Goal: Task Accomplishment & Management: Use online tool/utility

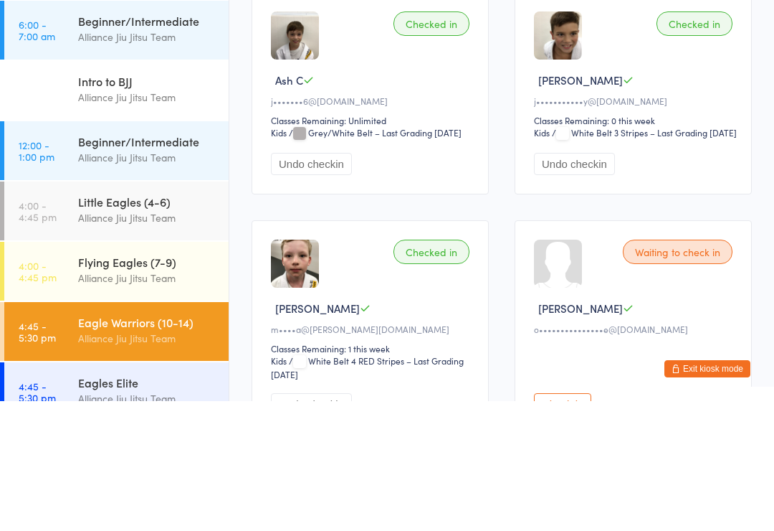
type input "Ev"
click at [400, 34] on div "Evan Jones b••••••••••s@outlook.com Drop-in unavailable: Check membership" at bounding box center [501, 45] width 499 height 33
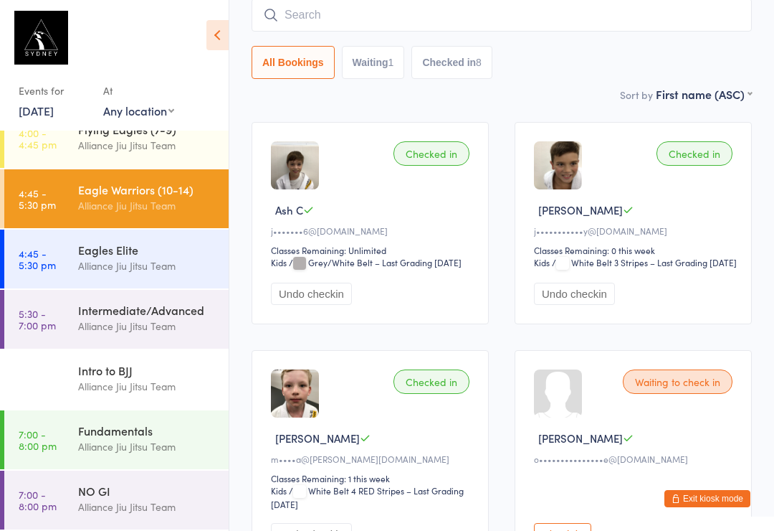
scroll to position [262, 0]
click at [49, 325] on time "5:30 - 7:00 pm" at bounding box center [37, 319] width 37 height 23
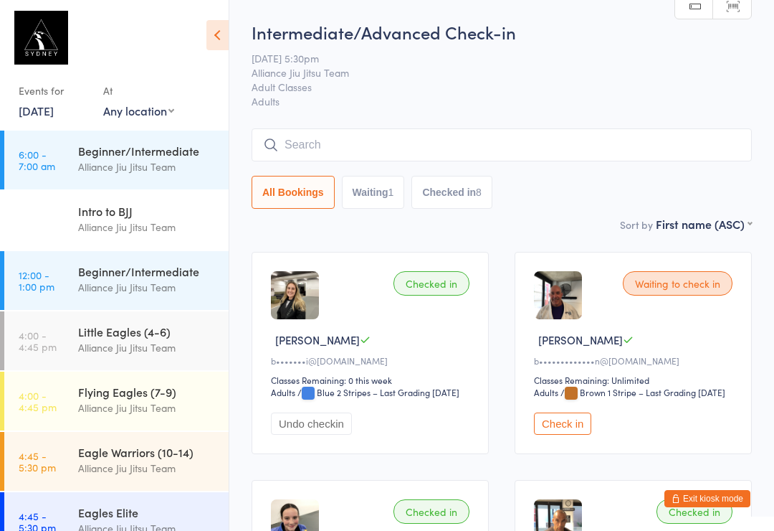
click at [566, 433] on button "Check in" at bounding box center [562, 423] width 57 height 22
click at [401, 147] on input "search" at bounding box center [502, 144] width 500 height 33
click at [392, 161] on input "search" at bounding box center [502, 144] width 500 height 33
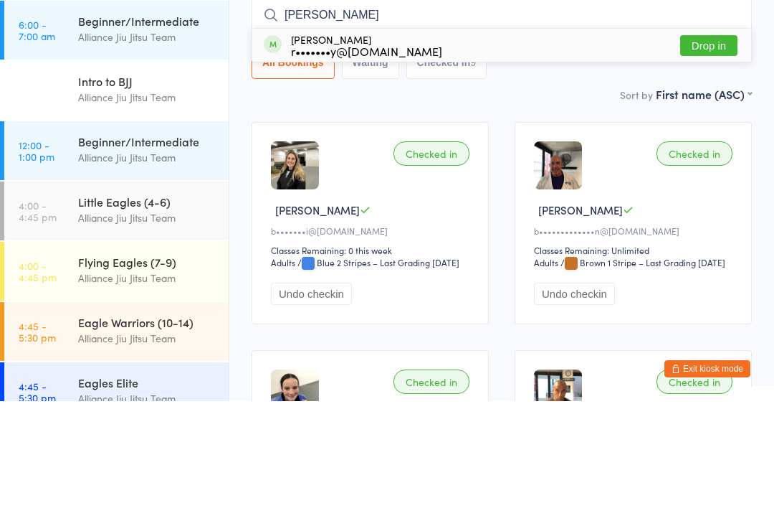
type input "[PERSON_NAME]"
click at [723, 165] on button "Drop in" at bounding box center [708, 175] width 57 height 21
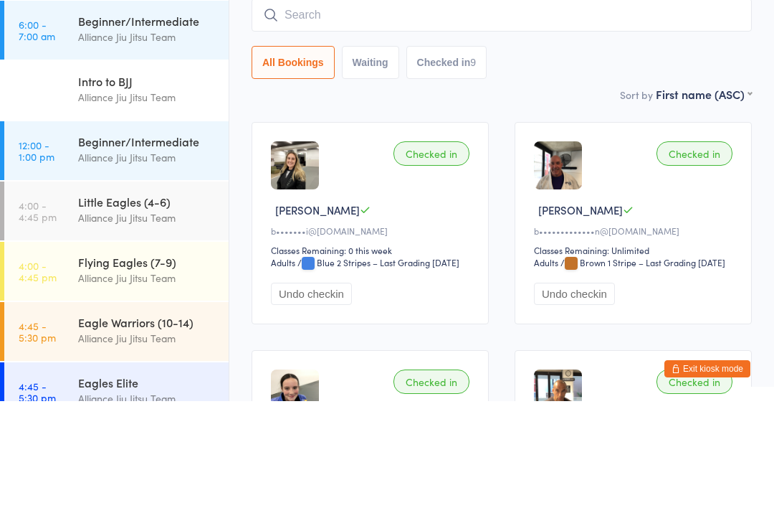
scroll to position [130, 0]
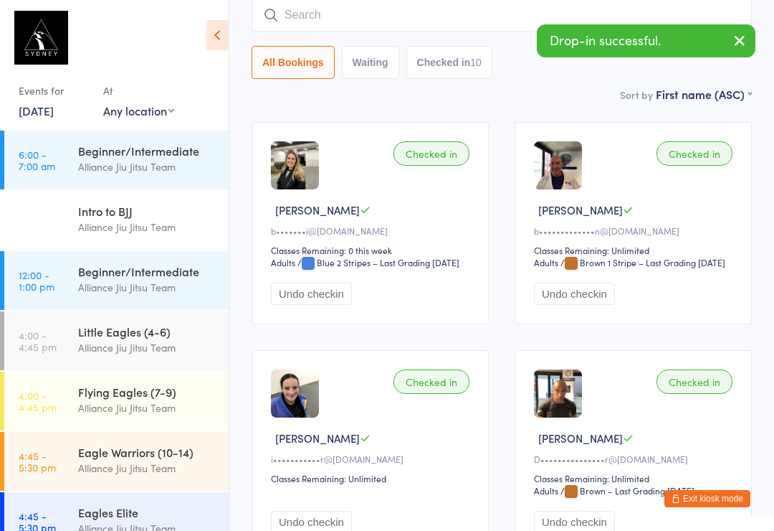
click at [374, 22] on input "search" at bounding box center [502, 15] width 500 height 33
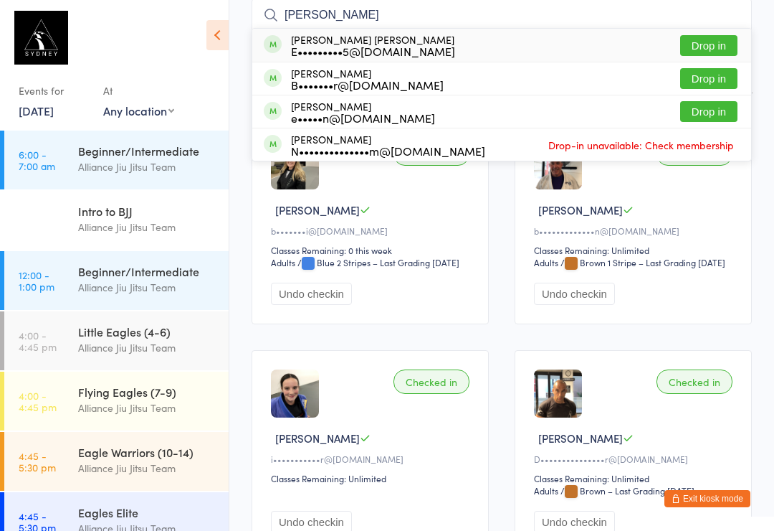
type input "[PERSON_NAME]"
click at [711, 47] on button "Drop in" at bounding box center [708, 45] width 57 height 21
